Goal: Check status: Check status

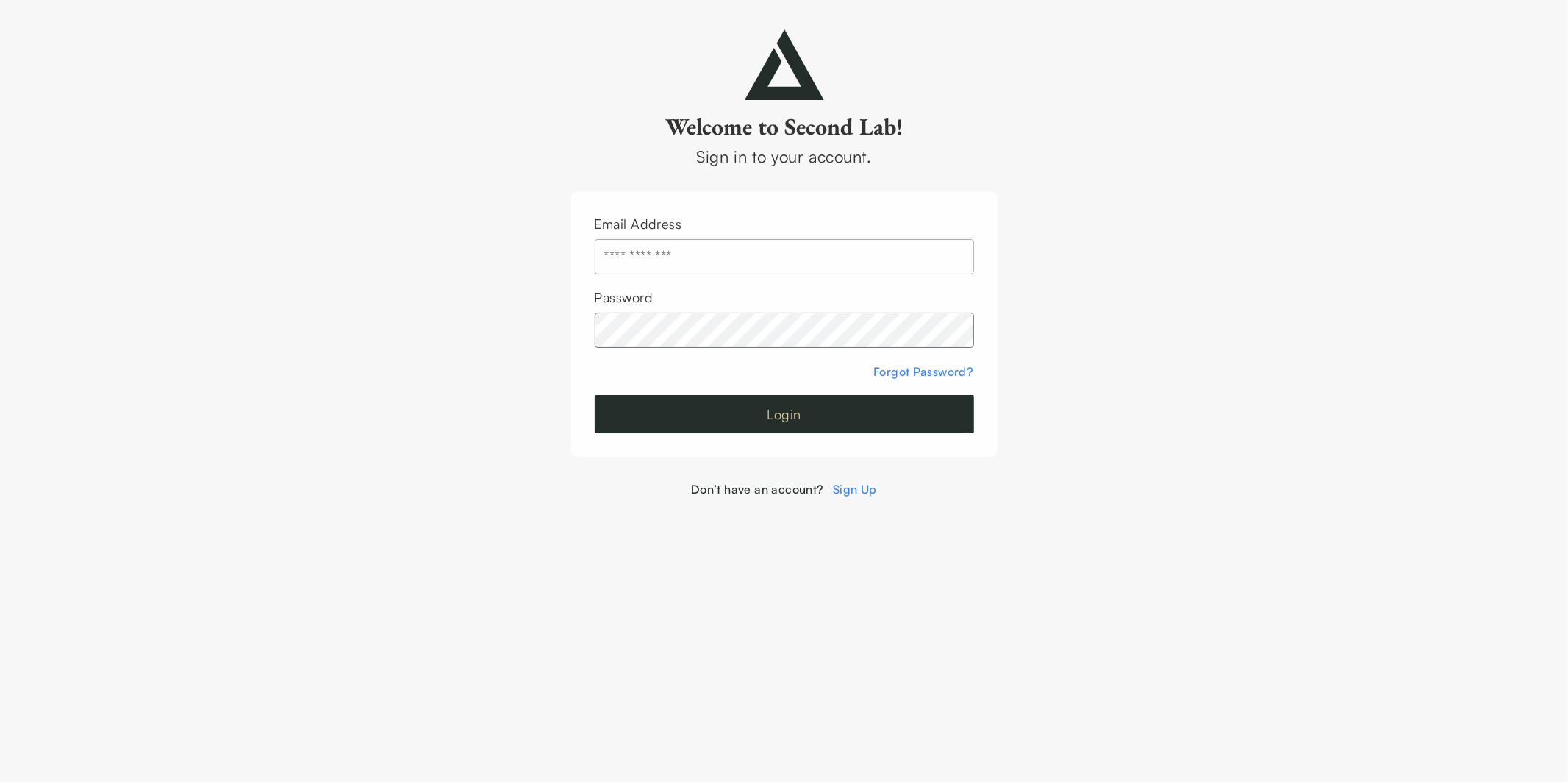
type input "**********"
click at [805, 412] on button "Login" at bounding box center [784, 414] width 379 height 39
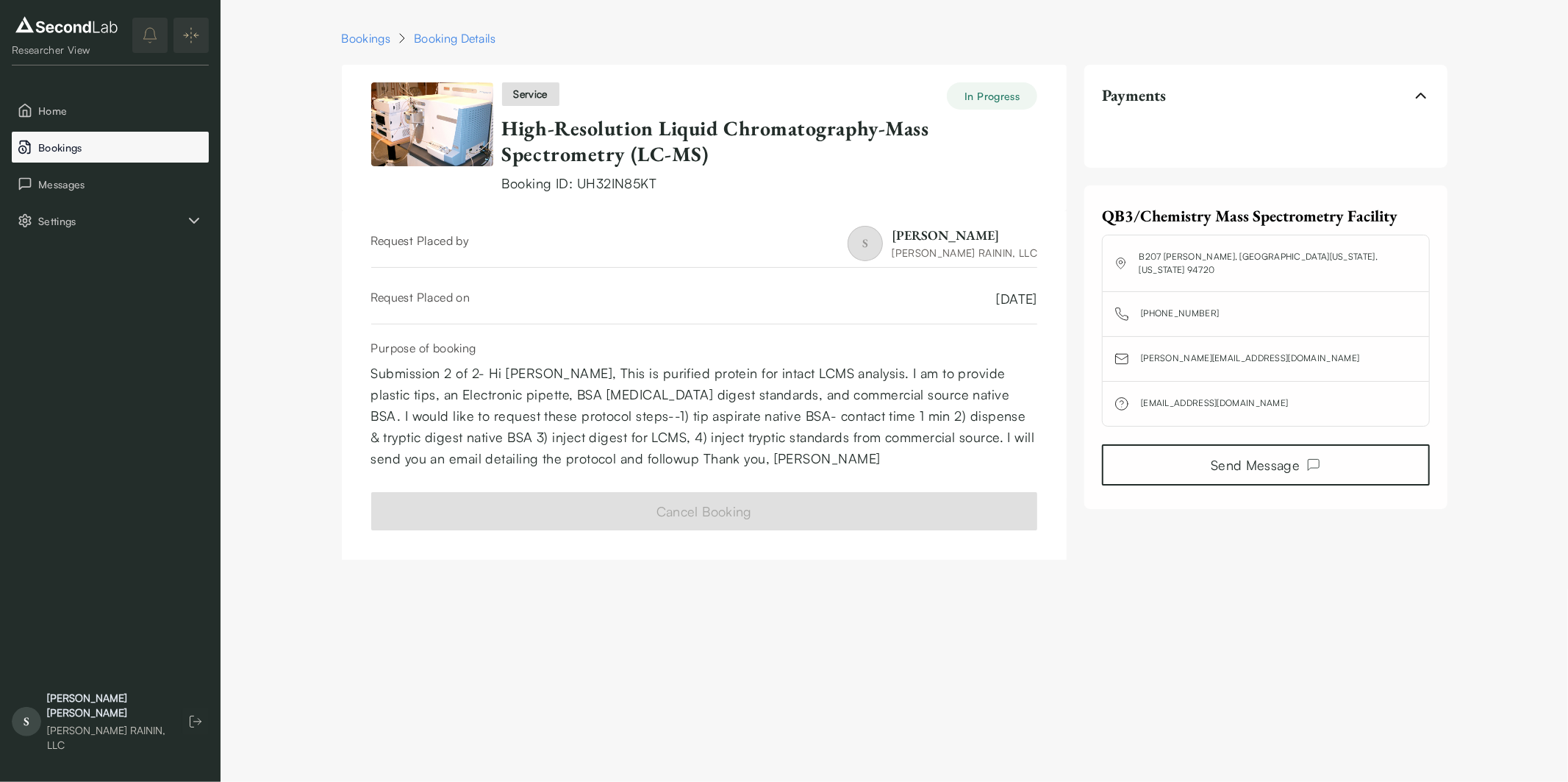
click at [64, 144] on span "Bookings" at bounding box center [121, 148] width 165 height 15
